Goal: Communication & Community: Answer question/provide support

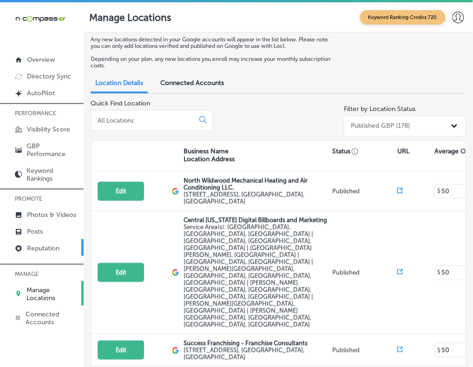
click at [53, 255] on link "Reputation" at bounding box center [42, 247] width 84 height 17
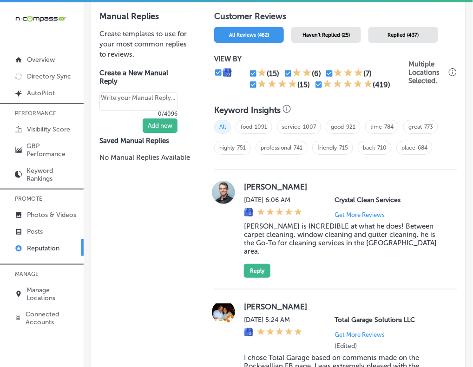
scroll to position [564, 0]
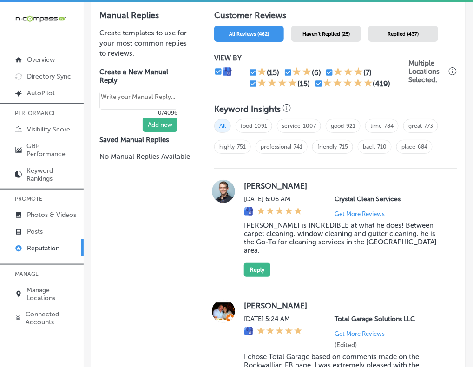
click at [314, 31] on span "Haven't Replied (25)" at bounding box center [326, 34] width 47 height 6
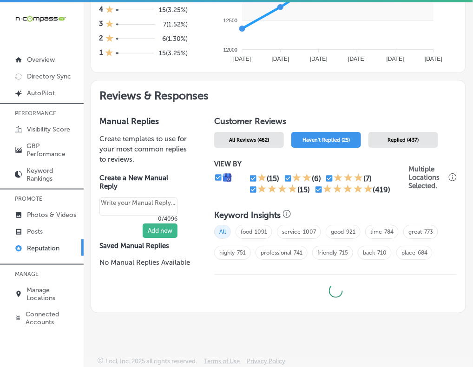
scroll to position [456, 0]
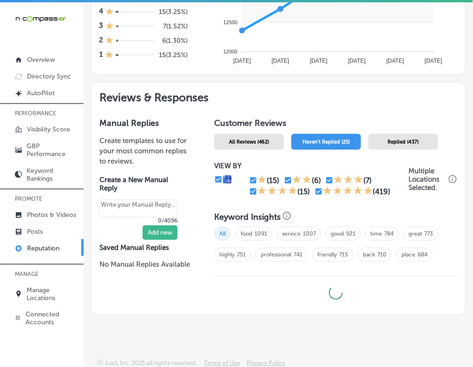
type textarea "x"
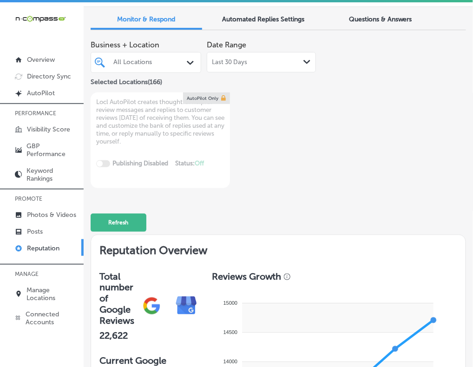
scroll to position [0, 0]
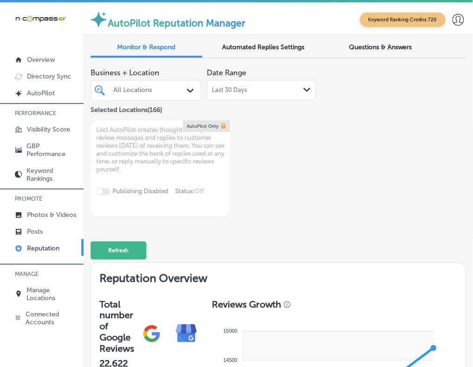
click at [159, 89] on div "All Locations" at bounding box center [150, 90] width 74 height 8
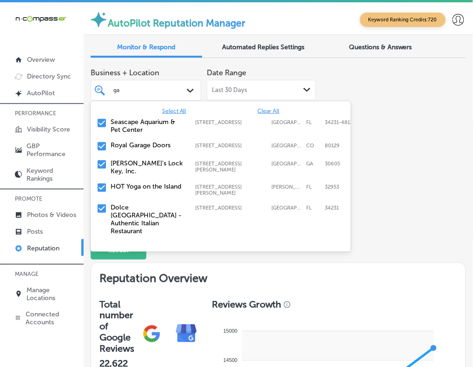
type input "gar"
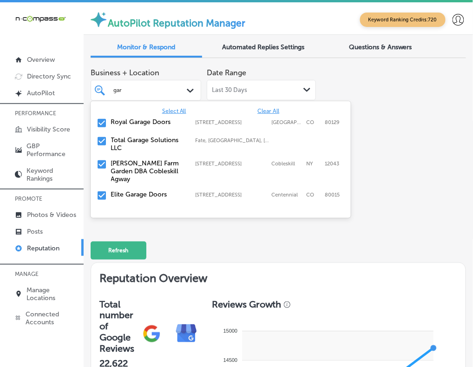
click at [168, 121] on label "Royal Garage Doors" at bounding box center [148, 122] width 75 height 8
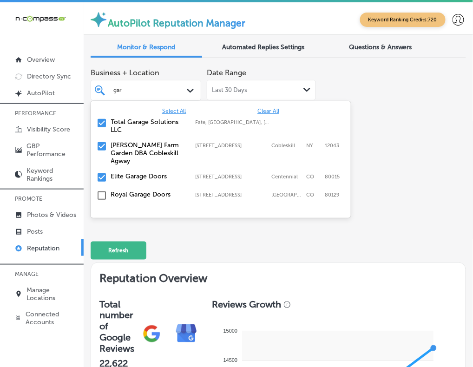
click at [168, 121] on label "Total Garage Solutions LLC" at bounding box center [148, 126] width 75 height 16
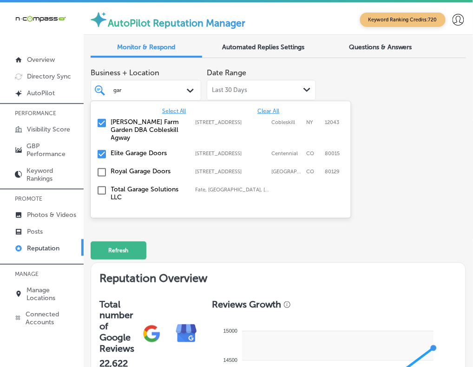
click at [168, 121] on label "[PERSON_NAME] Farm Garden DBA Cobleskill Agway" at bounding box center [148, 130] width 75 height 24
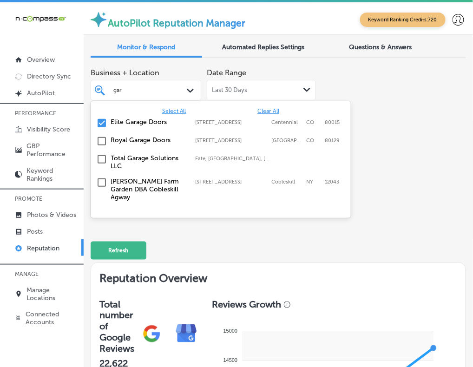
click at [168, 121] on label "Elite Garage Doors" at bounding box center [148, 122] width 75 height 8
type textarea "x"
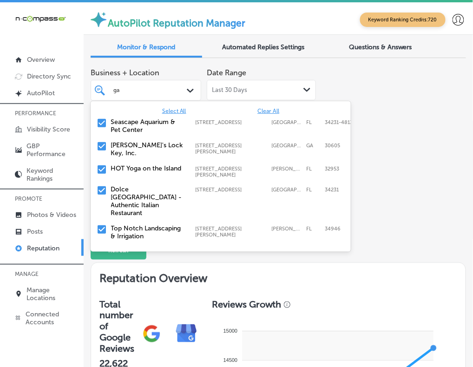
type input "g"
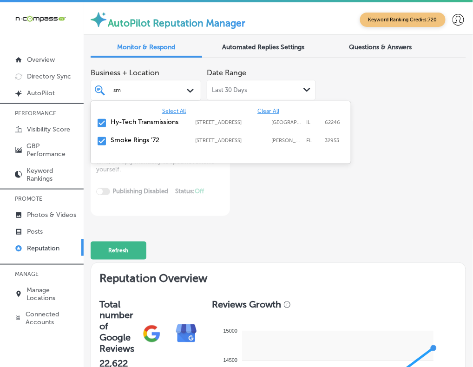
type input "smo"
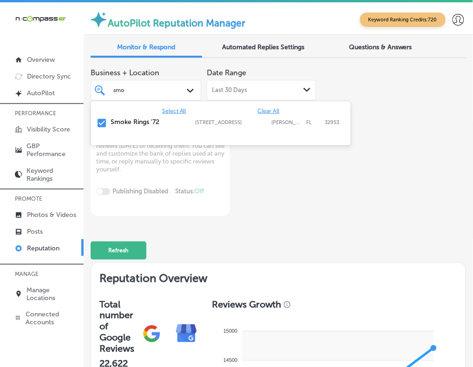
click at [145, 124] on label "Smoke Rings '72" at bounding box center [148, 122] width 75 height 8
type textarea "x"
type input "sm"
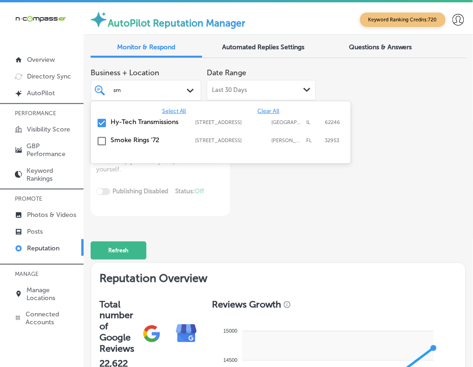
click at [145, 124] on label "Hy-Tech Transmissions" at bounding box center [148, 122] width 75 height 8
type textarea "x"
type input "s"
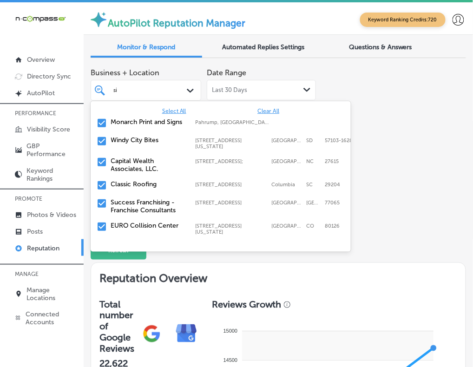
type input "sic"
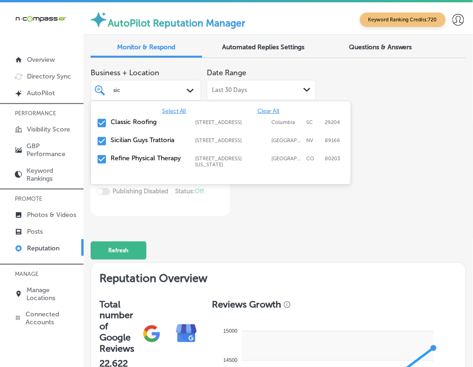
click at [114, 121] on label "Classic Roofing" at bounding box center [148, 122] width 75 height 8
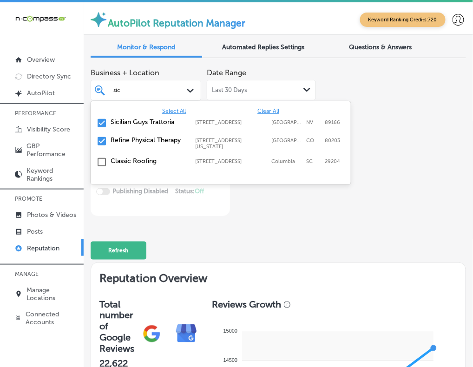
click at [114, 121] on label "Sicilian Guys Trattoria" at bounding box center [148, 122] width 75 height 8
click at [114, 121] on label "Refine Physical Therapy" at bounding box center [148, 122] width 75 height 8
type textarea "x"
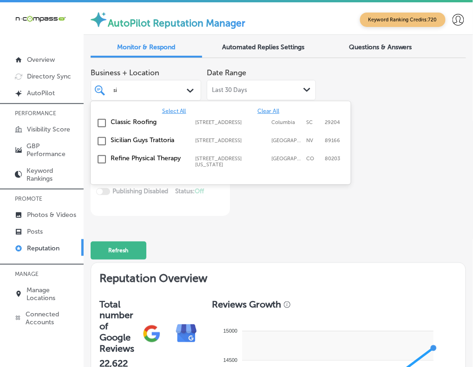
type input "s"
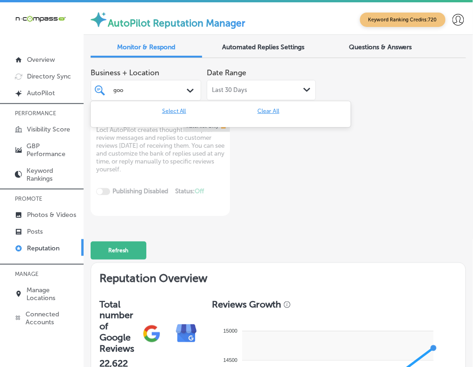
type input "go"
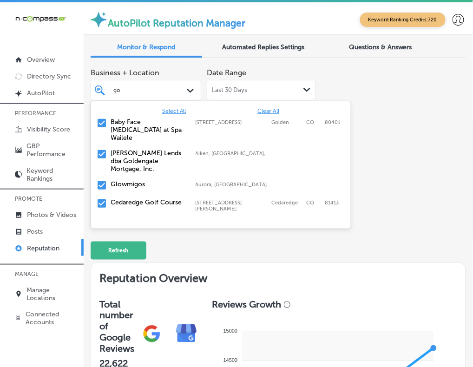
click at [116, 152] on label "[PERSON_NAME] Lends dba Goldengate Mortgage, Inc." at bounding box center [148, 161] width 75 height 24
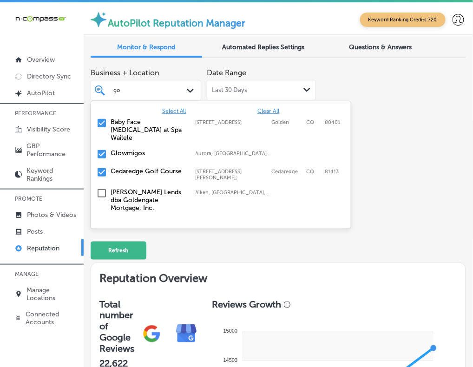
click at [116, 152] on div "Glowmigos Aurora, [GEOGRAPHIC_DATA], [GEOGRAPHIC_DATA] | [GEOGRAPHIC_DATA], [GE…" at bounding box center [220, 154] width 253 height 14
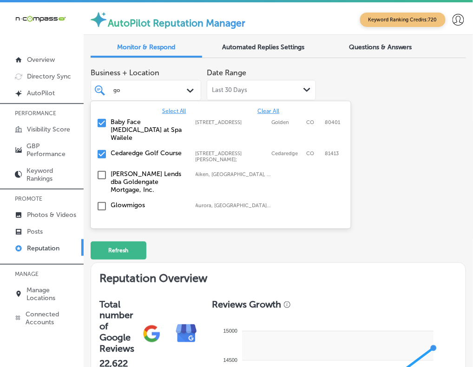
click at [108, 147] on div "Cedaredge Golf Course [STREET_ADDRESS][PERSON_NAME] [STREET_ADDRESS][PERSON_NAM…" at bounding box center [220, 155] width 253 height 17
type textarea "x"
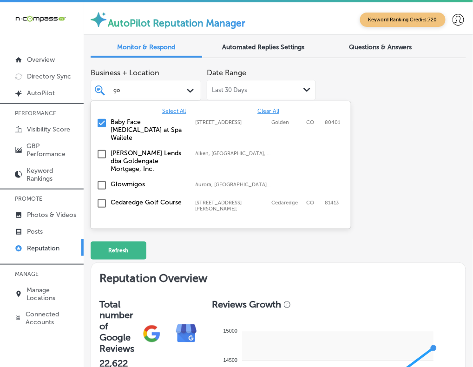
type input "g"
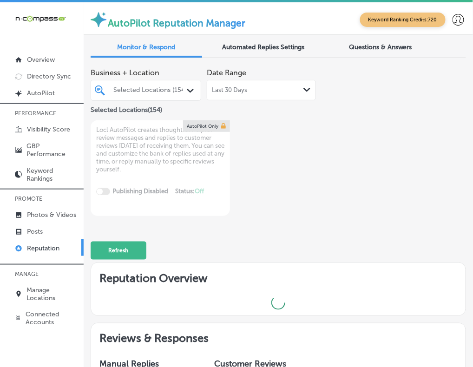
click at [375, 101] on div "Business + Location Selected Locations (154) Path Created with Sketch. Selected…" at bounding box center [279, 140] width 376 height 152
type textarea "x"
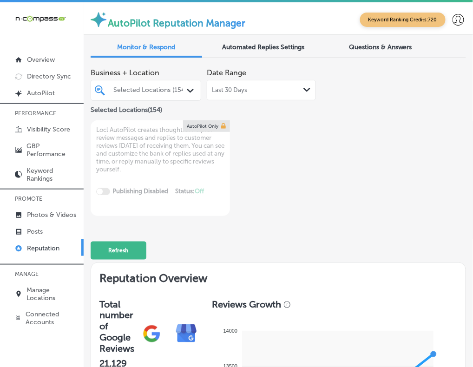
click at [169, 92] on div "Selected Locations (154)" at bounding box center [150, 90] width 74 height 8
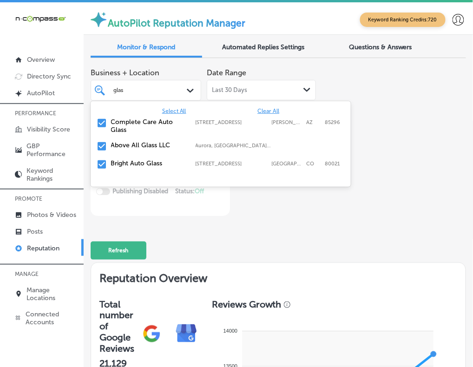
type input "glass"
click at [166, 148] on label "Above All Glass LLC" at bounding box center [148, 145] width 75 height 8
click at [166, 148] on label "Bright Auto Glass" at bounding box center [148, 145] width 75 height 8
type textarea "x"
type input "glass"
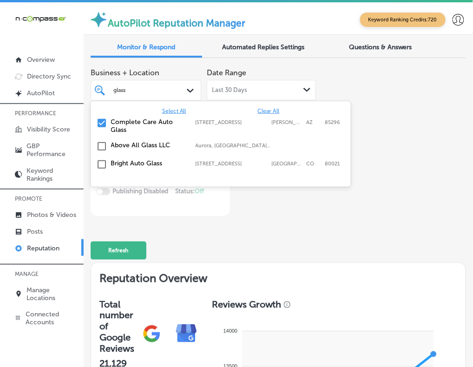
click at [416, 139] on div "Business + Location option [STREET_ADDRESS]. option [STREET_ADDRESS]. 4 results…" at bounding box center [279, 140] width 376 height 152
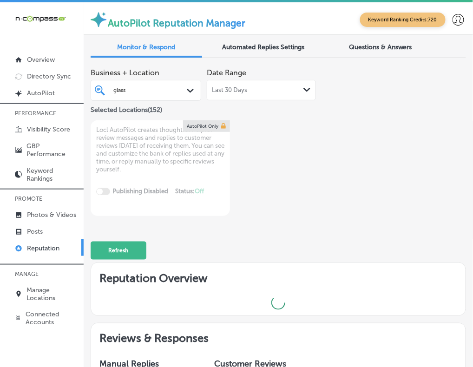
scroll to position [232, 0]
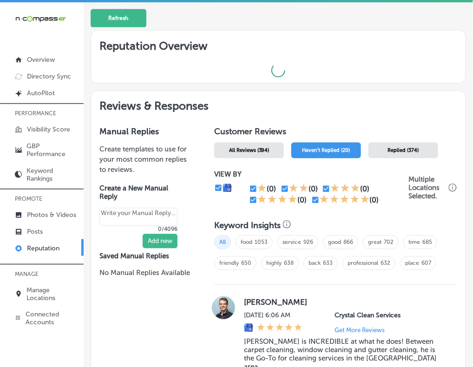
type textarea "x"
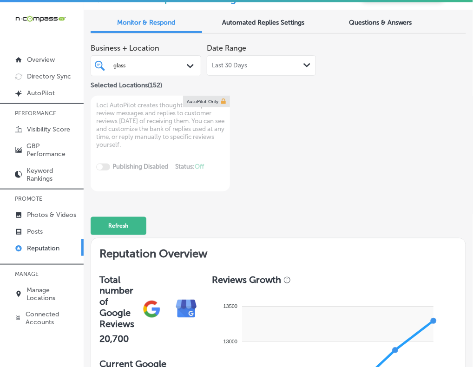
scroll to position [0, 0]
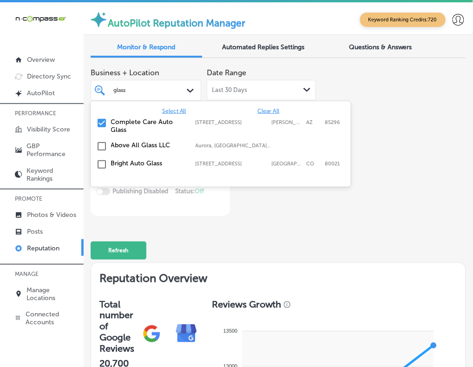
click at [161, 91] on div "glass glass" at bounding box center [142, 90] width 60 height 10
type input "g"
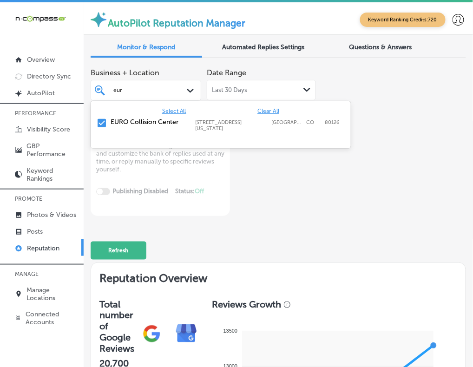
type input "euro"
click at [145, 118] on label "EURO Collision Center" at bounding box center [148, 122] width 75 height 8
type textarea "x"
type input "e"
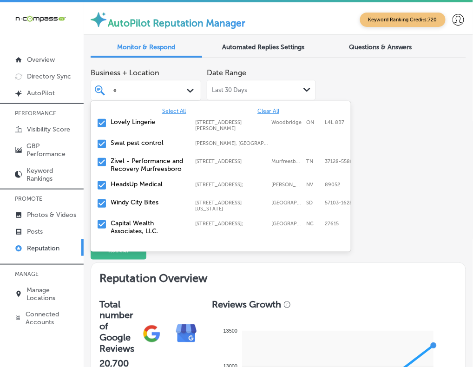
click at [145, 160] on label "Zivel - Performance and Recovery Murfreesboro" at bounding box center [148, 165] width 75 height 16
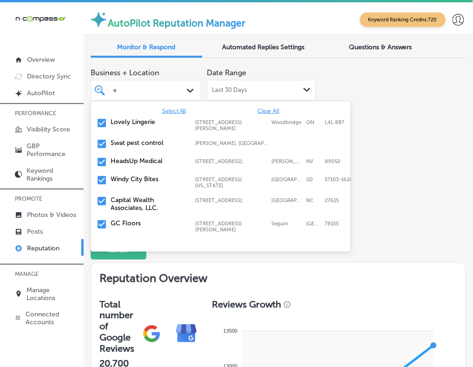
click at [145, 160] on label "HeadsUp Medical" at bounding box center [148, 161] width 75 height 8
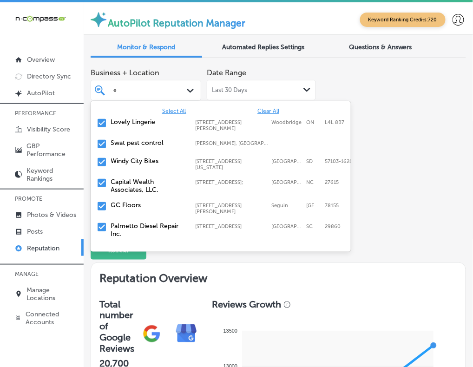
click at [128, 139] on label "Swat pest control" at bounding box center [148, 143] width 75 height 8
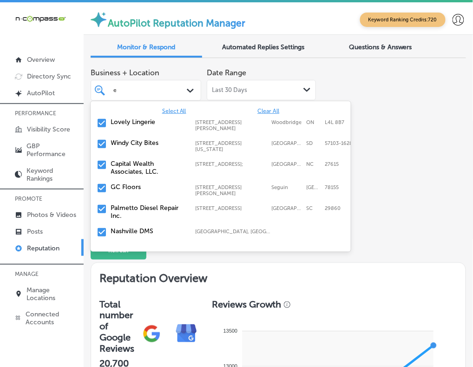
click at [128, 139] on label "Windy City Bites" at bounding box center [148, 143] width 75 height 8
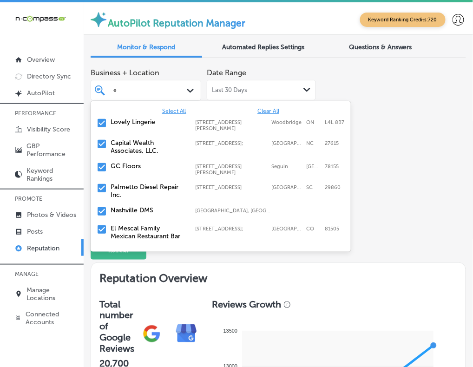
click at [128, 139] on label "Capital Wealth Associates, LLC." at bounding box center [148, 147] width 75 height 16
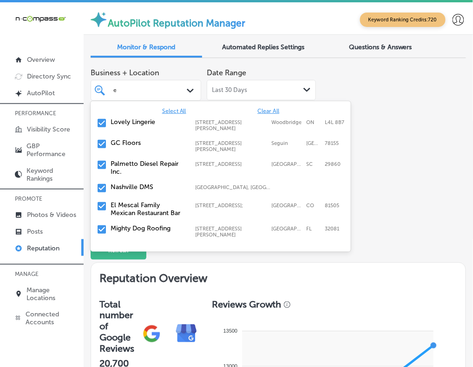
click at [128, 139] on label "GC Floors" at bounding box center [148, 143] width 75 height 8
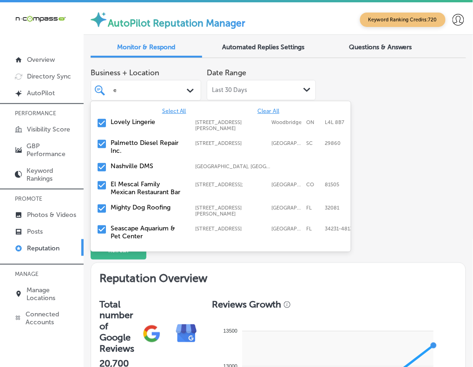
click at [128, 139] on label "Palmetto Diesel Repair Inc." at bounding box center [148, 147] width 75 height 16
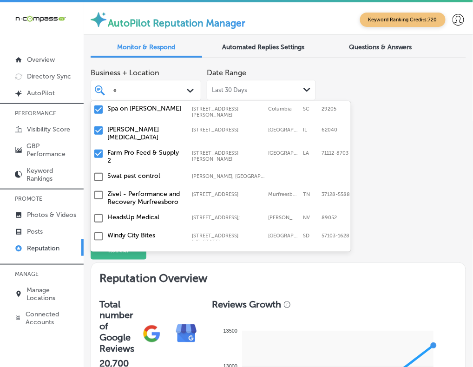
scroll to position [3083, 4]
click at [126, 297] on label "Palmetto Diesel Repair Inc." at bounding box center [144, 305] width 75 height 16
type textarea "x"
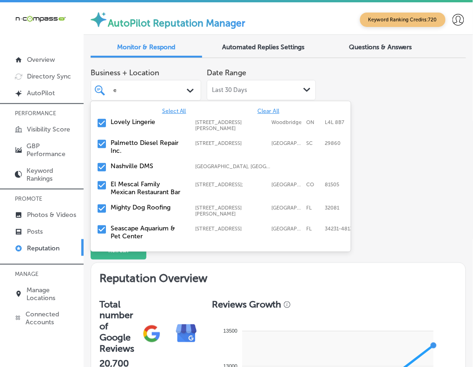
type input "e"
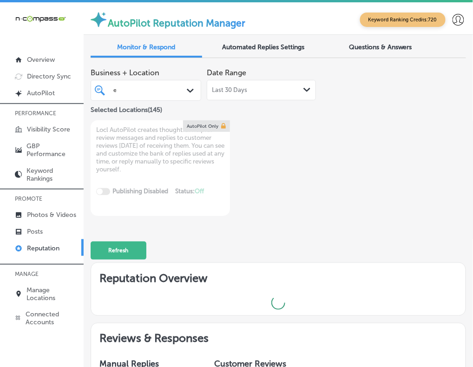
click at [403, 204] on div "Business + Location e e Path Created with Sketch. Selected Locations ( 145 ) Da…" at bounding box center [279, 140] width 376 height 152
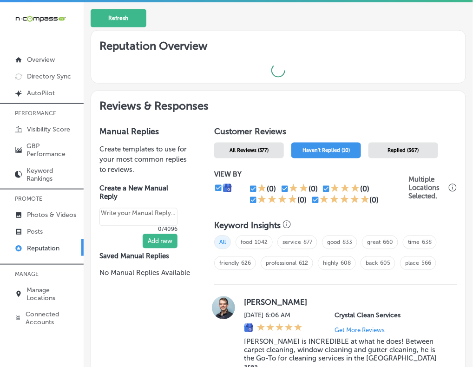
type textarea "x"
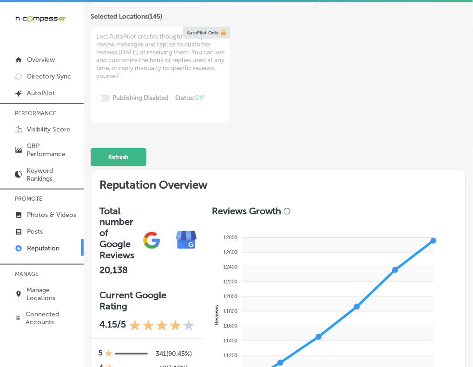
scroll to position [0, 0]
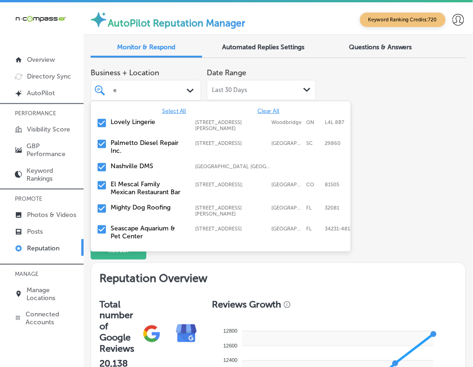
click at [137, 89] on div "e e" at bounding box center [142, 90] width 60 height 10
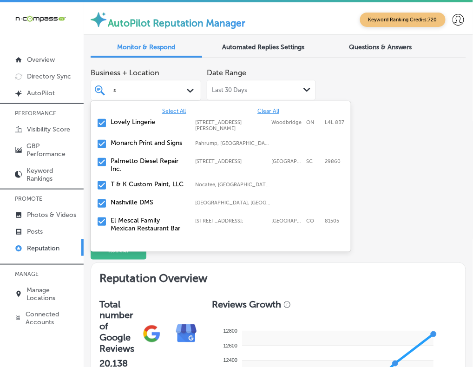
type input "s&"
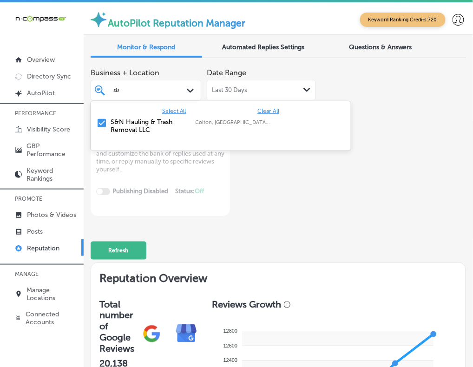
click at [152, 123] on label "S&N Hauling & Trash Removal LLC" at bounding box center [148, 126] width 75 height 16
type textarea "x"
type input "s"
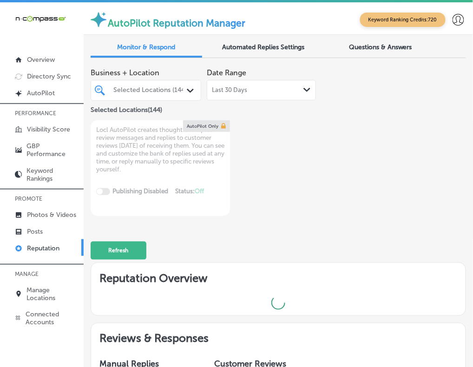
click at [406, 182] on div "Business + Location Selected Locations (144) Path Created with Sketch. Selected…" at bounding box center [279, 140] width 376 height 152
type textarea "x"
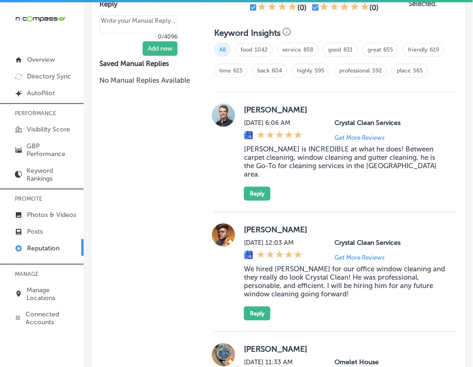
scroll to position [652, 0]
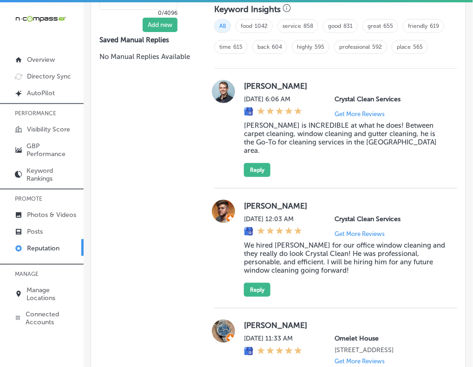
click at [254, 83] on label "[PERSON_NAME]" at bounding box center [345, 85] width 202 height 9
copy label "[PERSON_NAME]"
click at [309, 132] on blockquote "[PERSON_NAME] is INCREDIBLE at what he does! Between carpet cleaning, window cl…" at bounding box center [345, 137] width 202 height 33
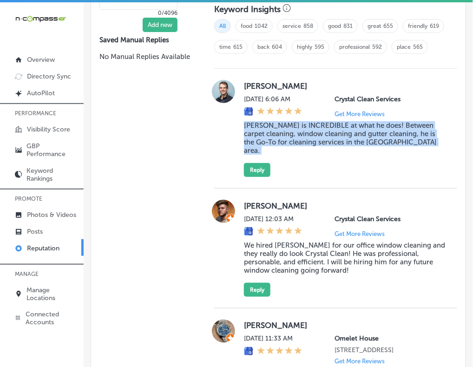
click at [309, 132] on blockquote "[PERSON_NAME] is INCREDIBLE at what he does! Between carpet cleaning, window cl…" at bounding box center [345, 137] width 202 height 33
copy blockquote "[PERSON_NAME] is INCREDIBLE at what he does! Between carpet cleaning, window cl…"
click at [261, 163] on button "Reply" at bounding box center [257, 170] width 26 height 14
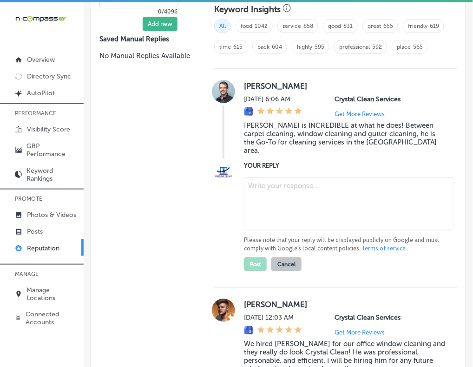
click at [288, 178] on textarea at bounding box center [349, 204] width 211 height 53
paste textarea "Thanks so much for the kind words, [PERSON_NAME]! We're so happy to hear that […"
type textarea "Thanks so much for the kind words, [PERSON_NAME]! We're so happy to hear that […"
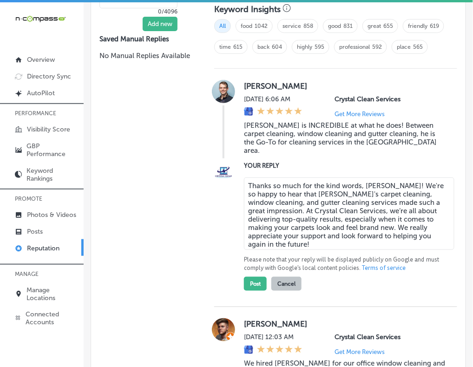
type textarea "x"
type textarea "Thanks so much for the kind words, [PERSON_NAME]! We're so happy to hear that […"
click at [245, 277] on button "Post" at bounding box center [255, 284] width 23 height 14
type textarea "x"
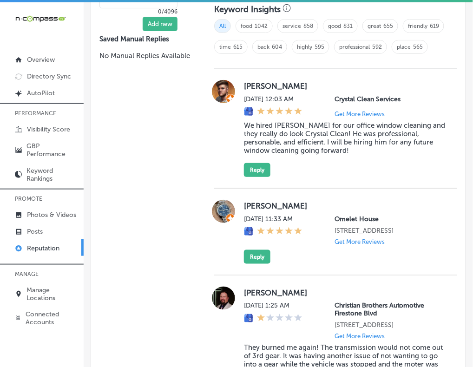
click at [256, 81] on label "[PERSON_NAME]" at bounding box center [345, 85] width 202 height 9
copy label "[PERSON_NAME]"
click at [292, 129] on blockquote "We hired [PERSON_NAME] for our office window cleaning and they really do look C…" at bounding box center [345, 137] width 202 height 33
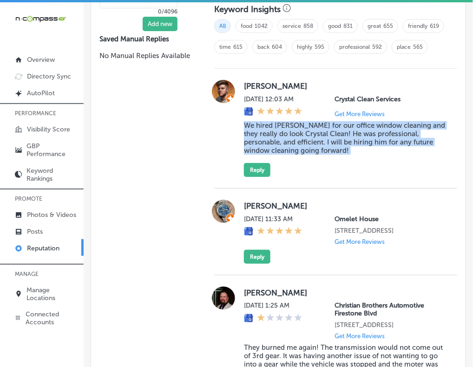
click at [292, 129] on blockquote "We hired [PERSON_NAME] for our office window cleaning and they really do look C…" at bounding box center [345, 137] width 202 height 33
copy blockquote "We hired [PERSON_NAME] for our office window cleaning and they really do look C…"
click at [257, 163] on button "Reply" at bounding box center [257, 170] width 26 height 14
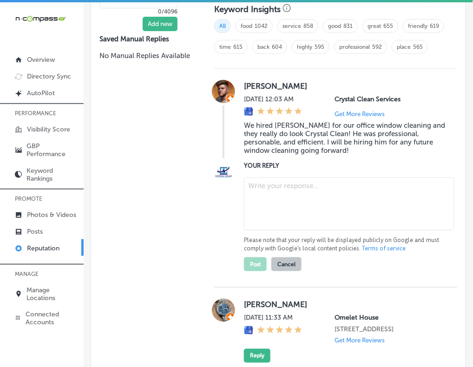
click at [313, 198] on textarea at bounding box center [349, 204] width 211 height 53
paste textarea "Thank you for the great review, [PERSON_NAME]! We’re thrilled to hear that you …"
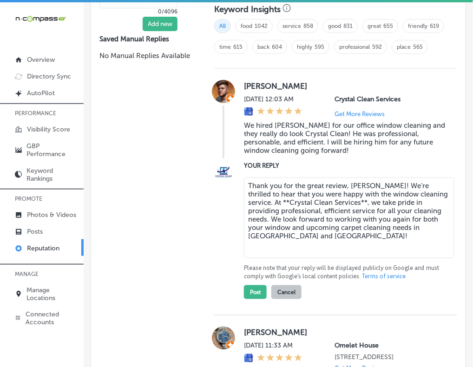
click at [253, 195] on textarea "Thank you for the great review, [PERSON_NAME]! We’re thrilled to hear that you …" at bounding box center [349, 218] width 211 height 81
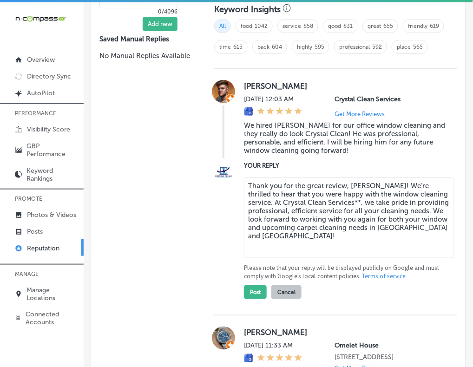
click at [324, 196] on textarea "Thank you for the great review, [PERSON_NAME]! We’re thrilled to hear that you …" at bounding box center [349, 218] width 211 height 81
type textarea "Thank you for the great review, [PERSON_NAME]! We’re thrilled to hear that you …"
click at [251, 291] on button "Post" at bounding box center [255, 292] width 23 height 14
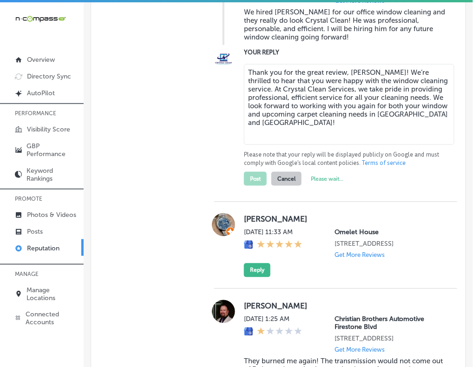
scroll to position [767, 0]
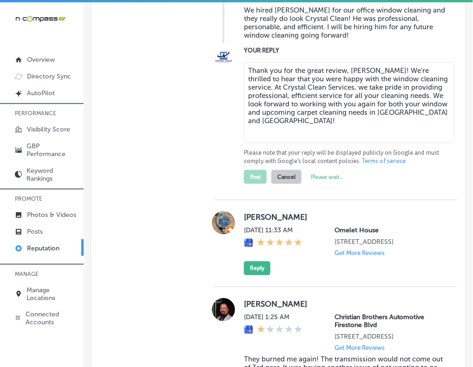
type textarea "x"
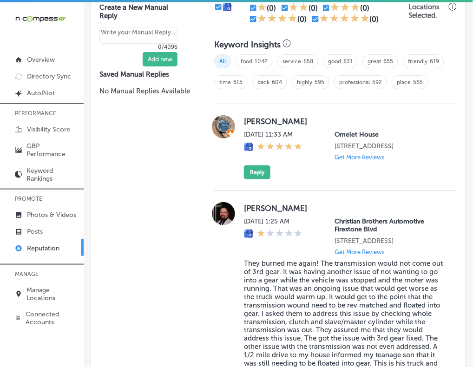
scroll to position [616, 0]
click at [266, 119] on label "[PERSON_NAME]" at bounding box center [345, 121] width 202 height 9
copy label "[PERSON_NAME]"
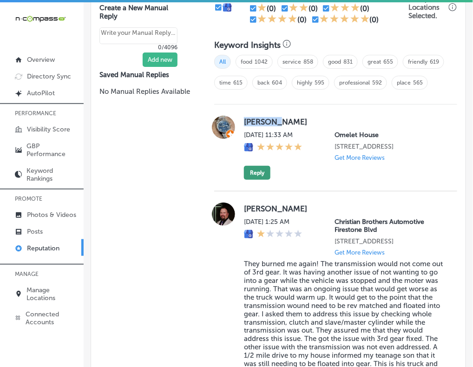
click at [267, 180] on button "Reply" at bounding box center [257, 173] width 26 height 14
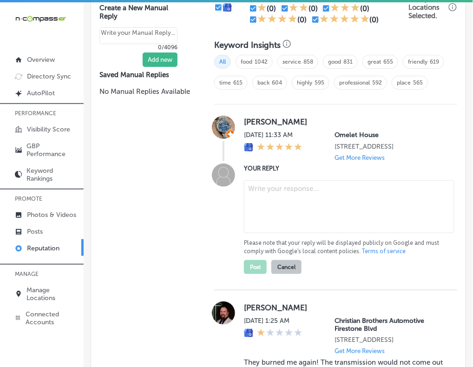
paste textarea "ChatGPT said: Thank you so much for the 5-star review, [PERSON_NAME]! We're so …"
click at [284, 195] on textarea at bounding box center [349, 206] width 211 height 53
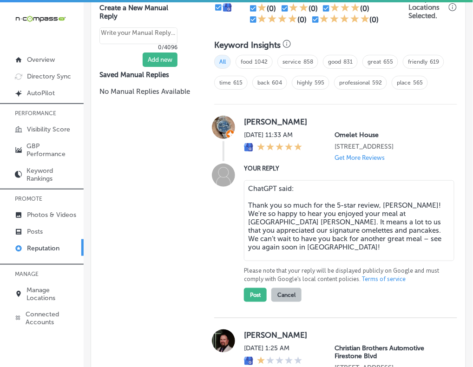
drag, startPoint x: 296, startPoint y: 196, endPoint x: 224, endPoint y: 192, distance: 71.7
click at [224, 192] on div "YOUR REPLY ChatGPT said: Thank you so much for the 5-star review, [PERSON_NAME]…" at bounding box center [335, 233] width 243 height 139
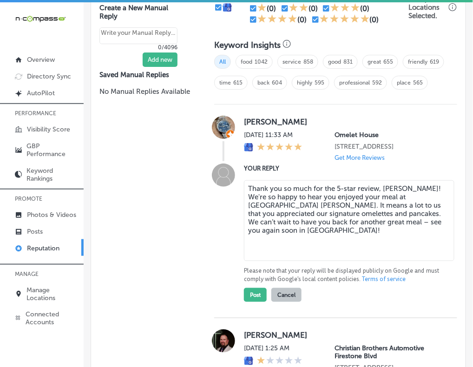
click at [249, 208] on textarea "Thank you so much for the 5-star review, [PERSON_NAME]! We're so happy to hear …" at bounding box center [349, 220] width 211 height 81
click at [246, 210] on textarea "Thank you so much for the 5-star review, [PERSON_NAME]! We're so happy to hear …" at bounding box center [349, 220] width 211 height 81
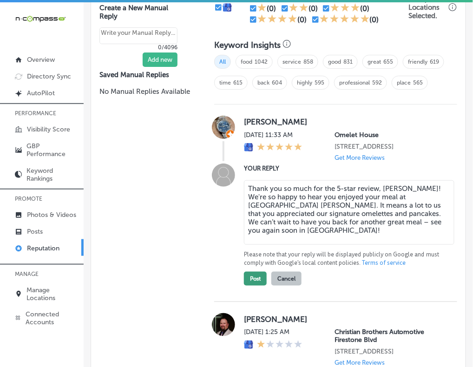
type textarea "Thank you so much for the 5-star review, [PERSON_NAME]! We're so happy to hear …"
click at [252, 284] on button "Post" at bounding box center [255, 279] width 23 height 14
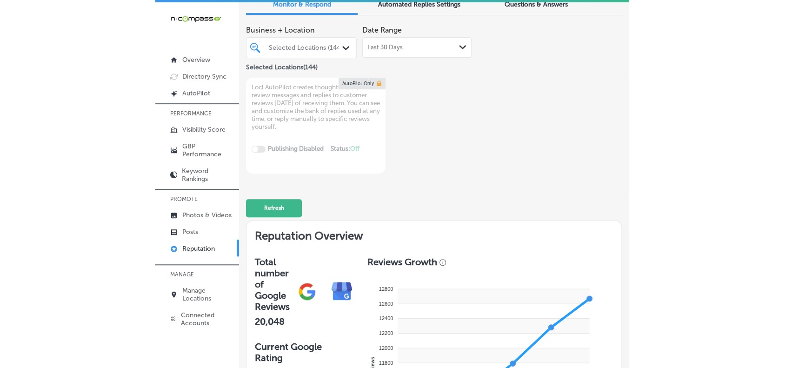
scroll to position [29, 0]
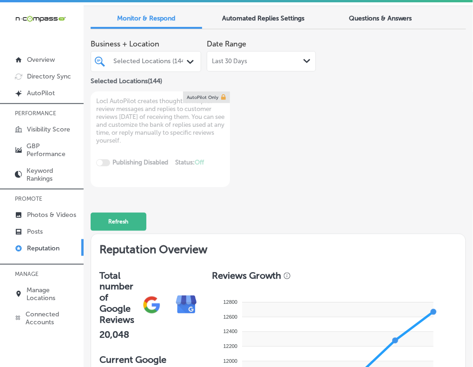
type textarea "x"
